Goal: Task Accomplishment & Management: Manage account settings

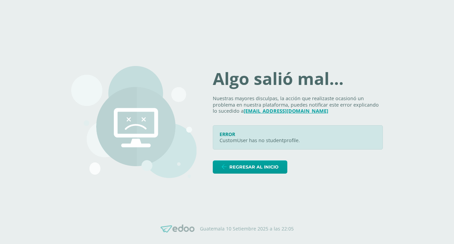
click at [240, 180] on div "Algo salió mal... Nuestras mayores disculpas, la acción que realizaste ocasionó…" at bounding box center [227, 122] width 312 height 145
click at [241, 172] on span "Regresar al inicio" at bounding box center [253, 167] width 49 height 13
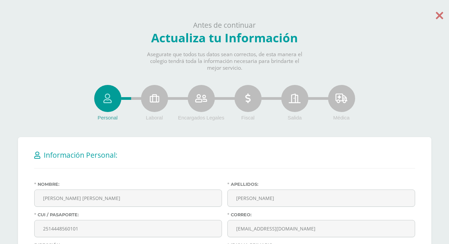
click at [441, 16] on icon at bounding box center [439, 15] width 7 height 12
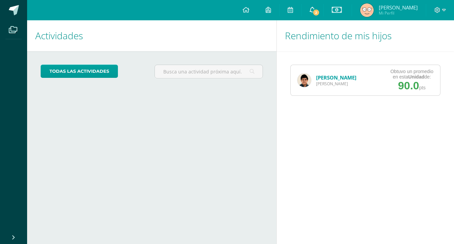
click at [319, 6] on link "2" at bounding box center [313, 10] width 22 height 20
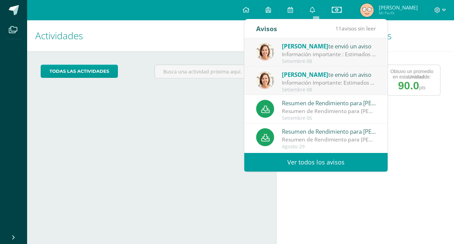
click at [315, 79] on div "Información Importante: Estimados padres de familia: Es un gusto para nosotros …" at bounding box center [329, 83] width 94 height 8
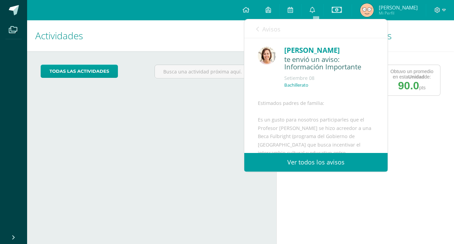
click at [261, 25] on link "Avisos" at bounding box center [268, 28] width 24 height 19
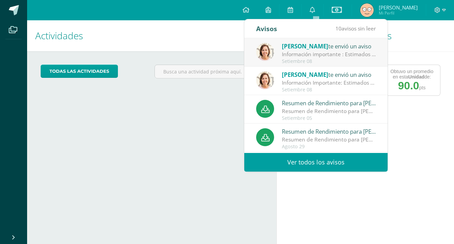
click at [298, 57] on div "Información importante : Estimados padres de familia: Es un gusto para nosotros…" at bounding box center [329, 54] width 94 height 8
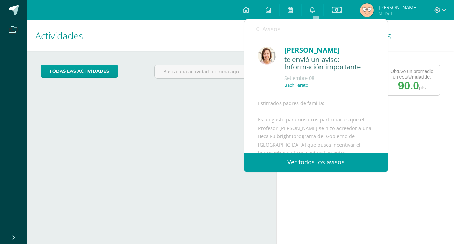
click at [267, 29] on span "Avisos" at bounding box center [271, 29] width 18 height 8
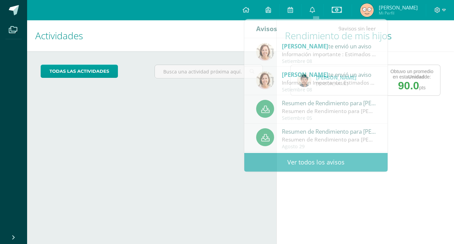
click at [436, 14] on div at bounding box center [440, 10] width 28 height 20
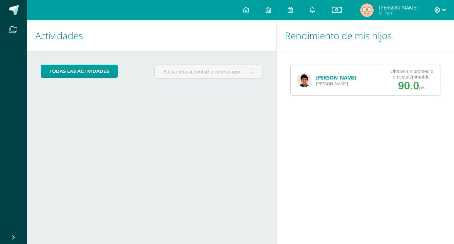
click at [437, 10] on icon at bounding box center [437, 10] width 6 height 6
click at [398, 47] on link "Cerrar sesión" at bounding box center [419, 46] width 54 height 10
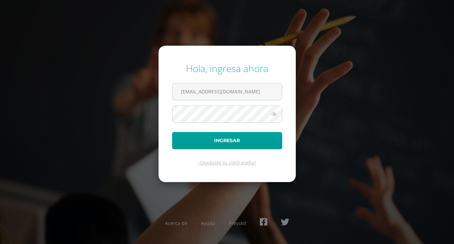
drag, startPoint x: 200, startPoint y: 96, endPoint x: 200, endPoint y: 101, distance: 5.1
click at [200, 96] on input "claudialorena131313@gmail.com" at bounding box center [226, 91] width 109 height 17
drag, startPoint x: 215, startPoint y: 89, endPoint x: 150, endPoint y: 82, distance: 65.4
click at [151, 89] on div "Hola, ingresa ahora jose.hernandez@centroeducativoelvalle.edu.gt Ingresar ¿Olvi…" at bounding box center [226, 122] width 437 height 131
type input "carlos.aldana@centroeducativoelvalle.edu.gt"
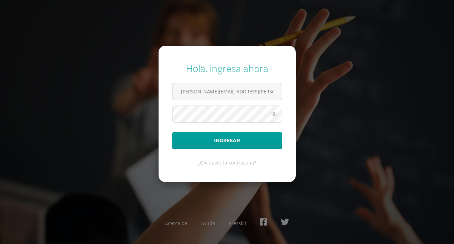
click at [172, 132] on button "Ingresar" at bounding box center [227, 140] width 110 height 17
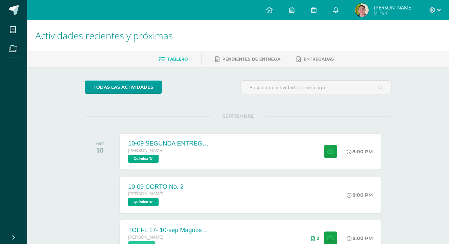
click at [168, 124] on div "SEPTIEMBRE MIÉ 10 10-09 SEGUNDA ENTREGA DE GUÍA Quinto Bachillerato Química 'U'…" at bounding box center [238, 143] width 307 height 55
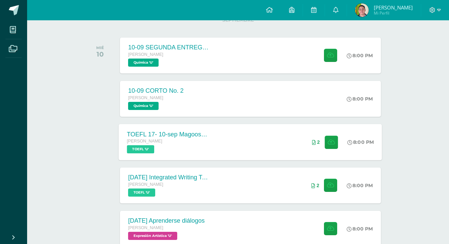
scroll to position [102, 0]
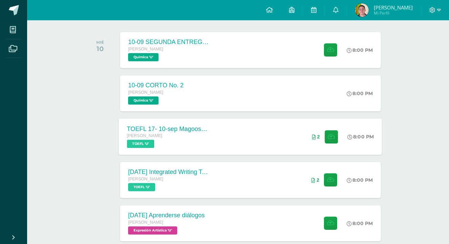
click at [181, 138] on div "Quinto Bachillerato" at bounding box center [168, 135] width 82 height 7
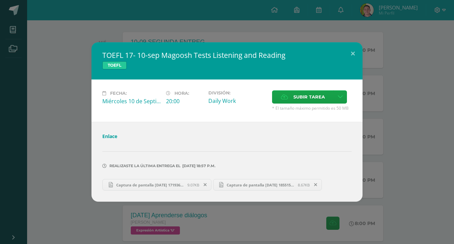
click at [130, 180] on link "Captura de pantalla 2025-09-08 171936.png 9.07KB" at bounding box center [156, 185] width 109 height 12
click at [265, 187] on span "Captura de pantalla 2025-09-08 185515.png" at bounding box center [260, 185] width 75 height 5
click at [382, 37] on div "TOEFL 17- 10-sep Magoosh Tests Listening and Reading TOEFL Fecha: Miércoles 10 …" at bounding box center [227, 122] width 454 height 244
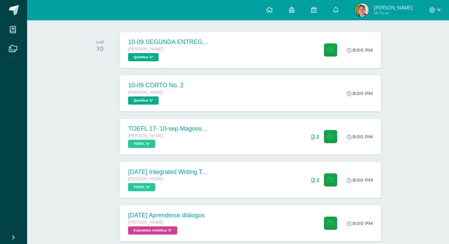
click at [442, 12] on div at bounding box center [435, 10] width 28 height 20
click at [438, 9] on icon at bounding box center [439, 10] width 4 height 2
click at [410, 45] on span "Cerrar sesión" at bounding box center [418, 46] width 30 height 6
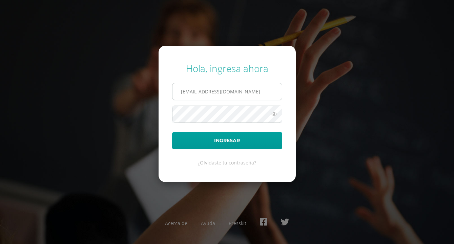
drag, startPoint x: 196, startPoint y: 93, endPoint x: 200, endPoint y: 94, distance: 4.5
click at [196, 93] on input "[EMAIL_ADDRESS][DOMAIN_NAME]" at bounding box center [226, 91] width 109 height 17
drag, startPoint x: 216, startPoint y: 91, endPoint x: 141, endPoint y: 85, distance: 74.4
click at [144, 89] on div "Hola, ingresa ahora [PERSON_NAME][EMAIL_ADDRESS][PERSON_NAME][DOMAIN_NAME] Ingr…" at bounding box center [226, 122] width 437 height 131
type input "[PERSON_NAME][EMAIL_ADDRESS][PERSON_NAME][DOMAIN_NAME][PERSON_NAME]"
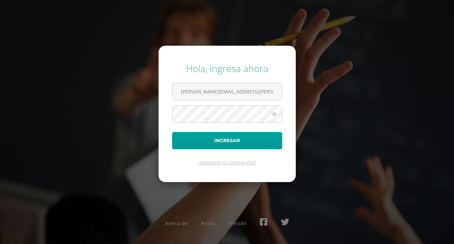
click at [172, 132] on button "Ingresar" at bounding box center [227, 140] width 110 height 17
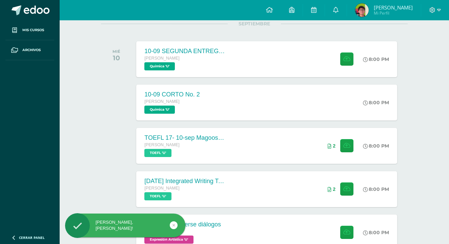
scroll to position [136, 0]
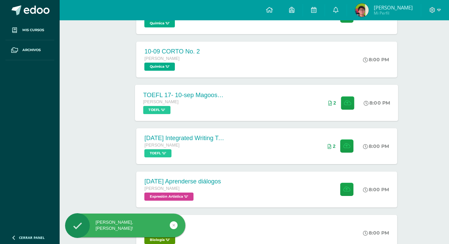
click at [246, 109] on div "TOEFL 17- 10-sep Magoosh Tests Listening and Reading Quinto Bachillerato TOEFL …" at bounding box center [266, 103] width 263 height 36
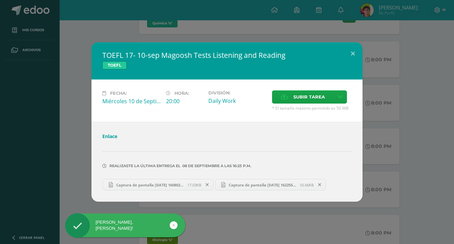
click at [143, 181] on link "Captura de pantalla 2025-09-08 160802.png 17.03KB" at bounding box center [157, 185] width 111 height 12
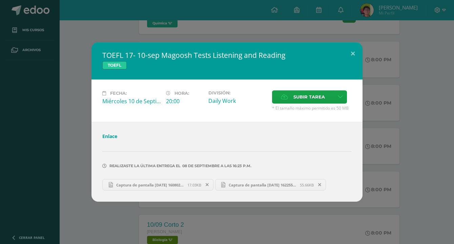
click at [238, 179] on div "Captura de pantalla 2025-09-08 160802.png 17.03KB Captura de pantalla 2025-09-0…" at bounding box center [226, 184] width 249 height 13
click at [238, 182] on link "Captura de pantalla 2025-09-08 162255.png 55.66KB" at bounding box center [270, 185] width 111 height 12
click at [344, 48] on button at bounding box center [352, 53] width 19 height 23
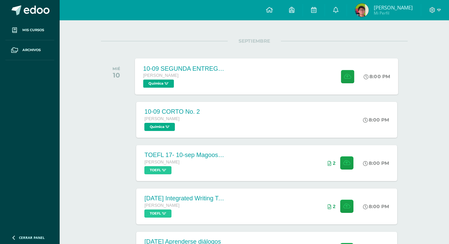
scroll to position [68, 0]
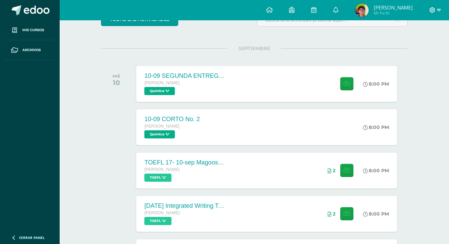
click at [435, 8] on span at bounding box center [435, 9] width 12 height 7
click at [410, 45] on span "Cerrar sesión" at bounding box center [417, 46] width 30 height 6
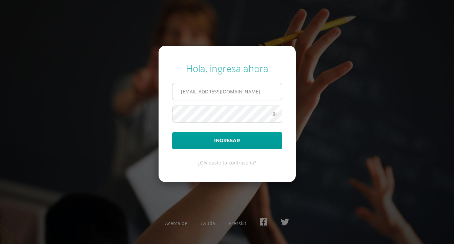
click at [237, 93] on input "[EMAIL_ADDRESS][DOMAIN_NAME]" at bounding box center [226, 91] width 109 height 17
type input "[PERSON_NAME][EMAIL_ADDRESS][PERSON_NAME][DOMAIN_NAME]"
